Goal: Find specific page/section: Find specific page/section

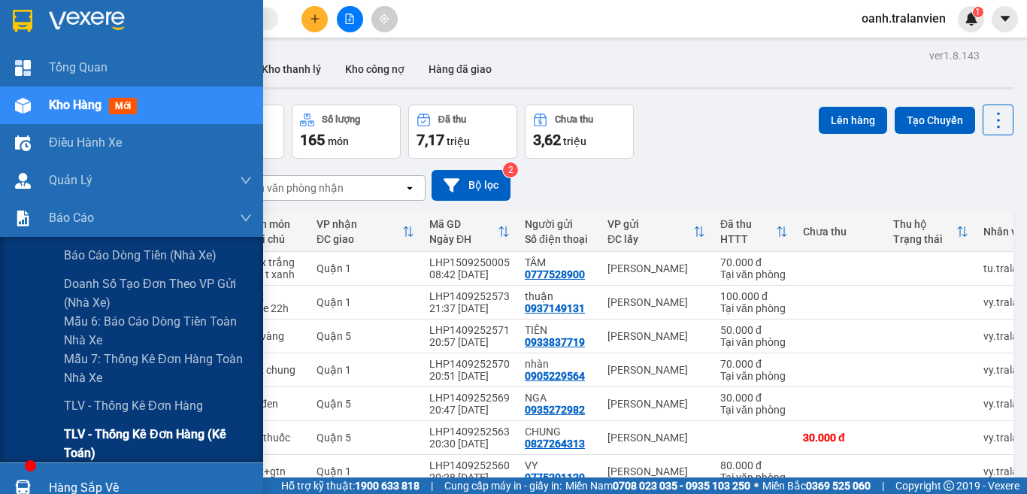
click at [88, 443] on span "TLV - Thống kê đơn hàng (Kế toán)" at bounding box center [158, 444] width 188 height 38
